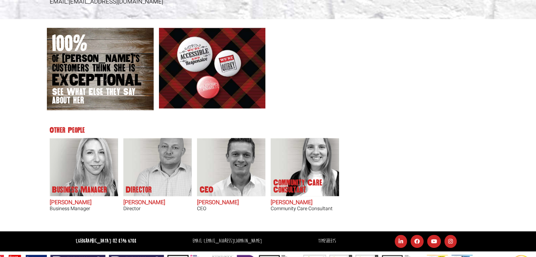
scroll to position [290, 0]
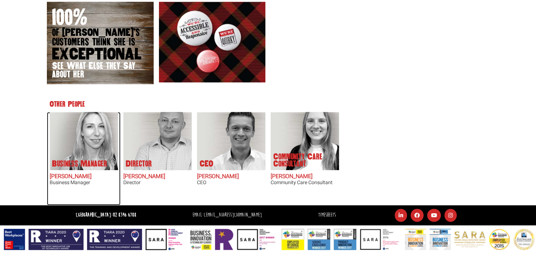
click at [103, 137] on img at bounding box center [84, 141] width 68 height 58
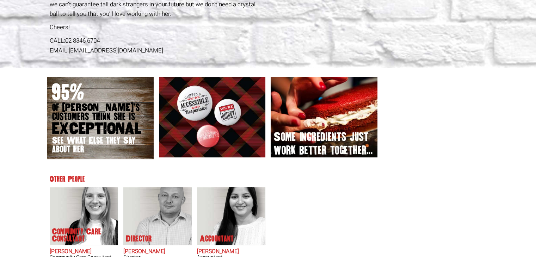
scroll to position [333, 0]
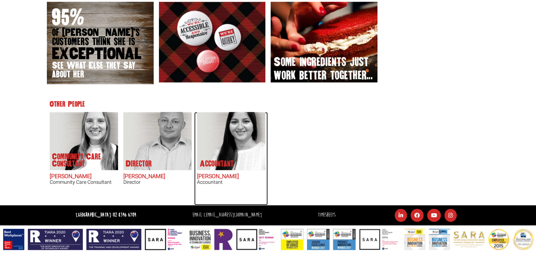
click at [247, 150] on img at bounding box center [235, 141] width 60 height 58
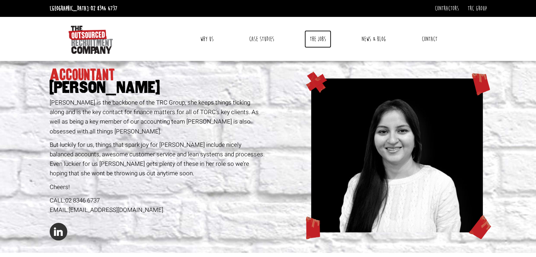
click at [325, 38] on link "The Jobs" at bounding box center [317, 39] width 27 height 18
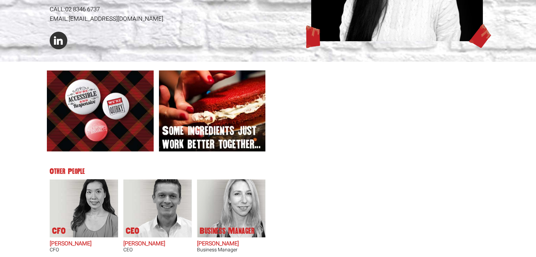
scroll to position [259, 0]
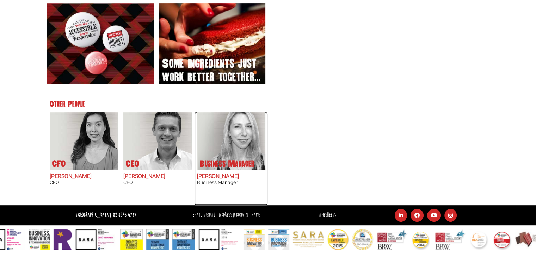
click at [204, 138] on img at bounding box center [232, 141] width 68 height 58
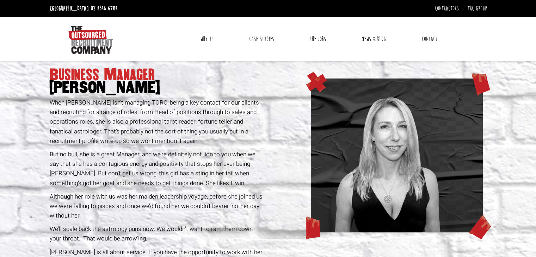
click at [207, 36] on link "Why Us" at bounding box center [207, 39] width 24 height 18
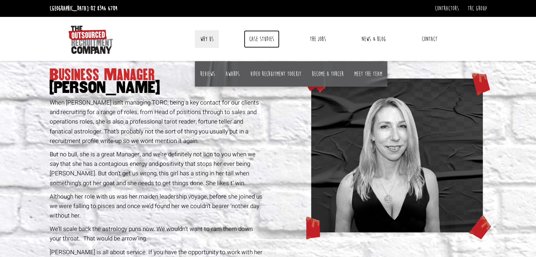
click at [263, 37] on link "Case Studies" at bounding box center [262, 39] width 36 height 18
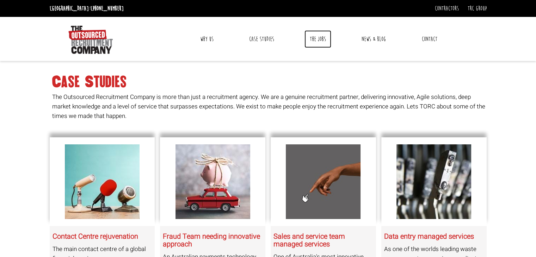
click at [320, 41] on link "The Jobs" at bounding box center [317, 39] width 27 height 18
click at [425, 38] on link "Contact" at bounding box center [429, 39] width 26 height 18
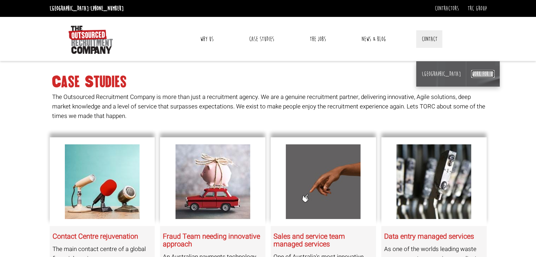
click at [471, 72] on link "Work for us" at bounding box center [482, 74] width 23 height 8
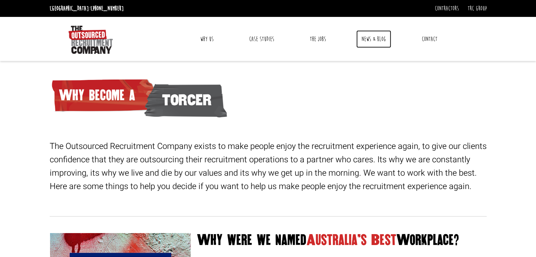
click at [380, 41] on link "News & Blog" at bounding box center [373, 39] width 35 height 18
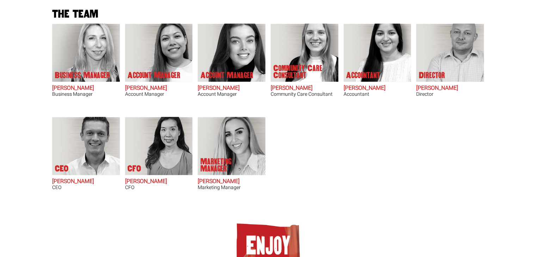
scroll to position [249, 0]
